Goal: Task Accomplishment & Management: Complete application form

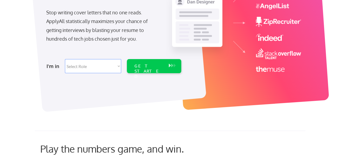
scroll to position [97, 0]
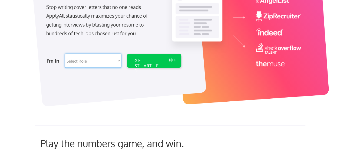
click at [118, 61] on select "Select Role Software Engineering Product Management Customer Success Sales UI/U…" at bounding box center [93, 61] width 56 height 14
select select ""product""
click at [65, 54] on select "Select Role Software Engineering Product Management Customer Success Sales UI/U…" at bounding box center [93, 61] width 56 height 14
select select ""product""
click at [143, 62] on div "GET STARTED" at bounding box center [149, 66] width 29 height 16
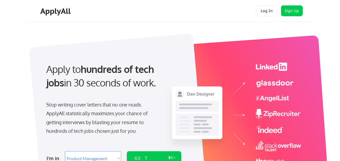
select select ""product""
